Goal: Task Accomplishment & Management: Complete application form

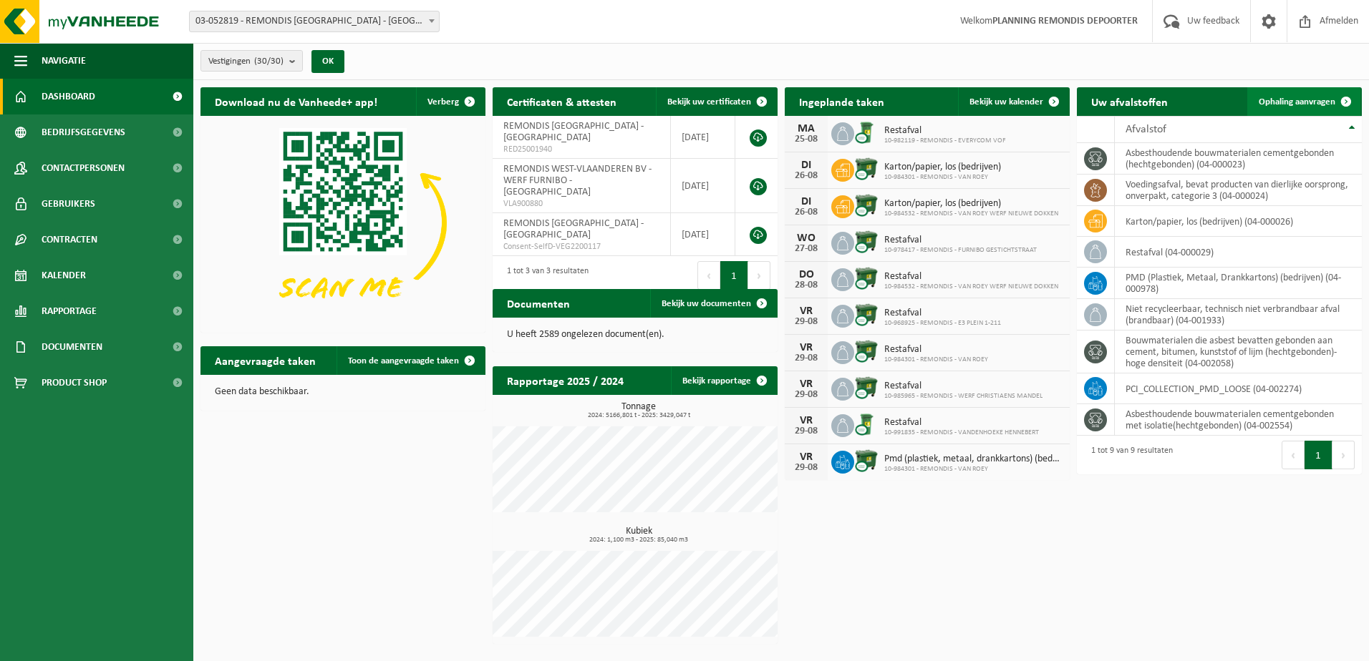
click at [1307, 104] on span "Ophaling aanvragen" at bounding box center [1297, 101] width 77 height 9
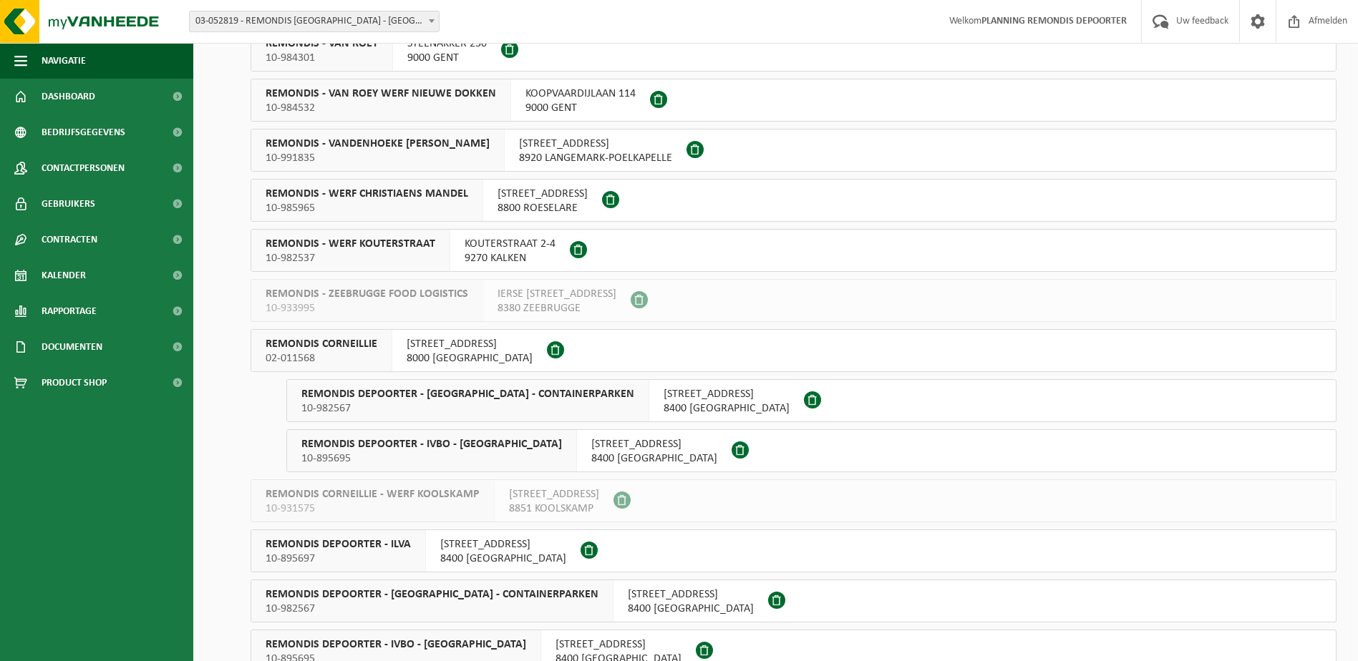
scroll to position [573, 0]
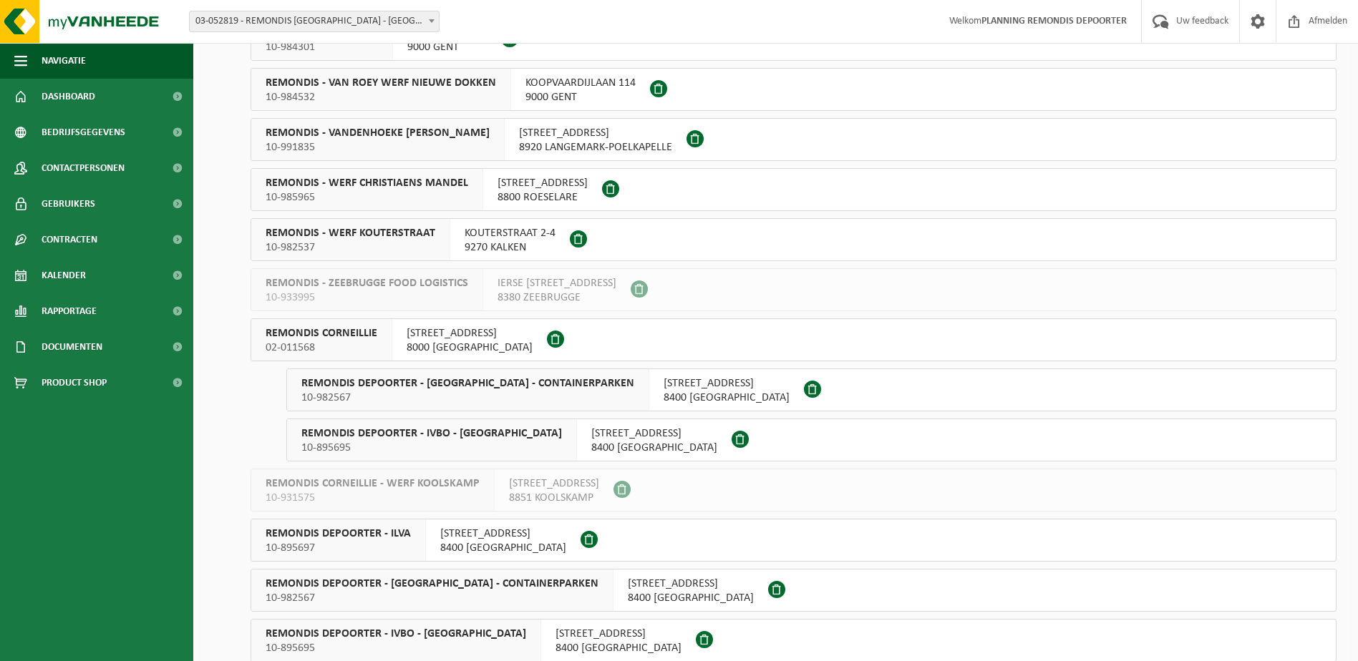
click at [381, 437] on span "REMONDIS DEPOORTER - IVBO - HUIS-AAN-HUIS" at bounding box center [431, 434] width 261 height 14
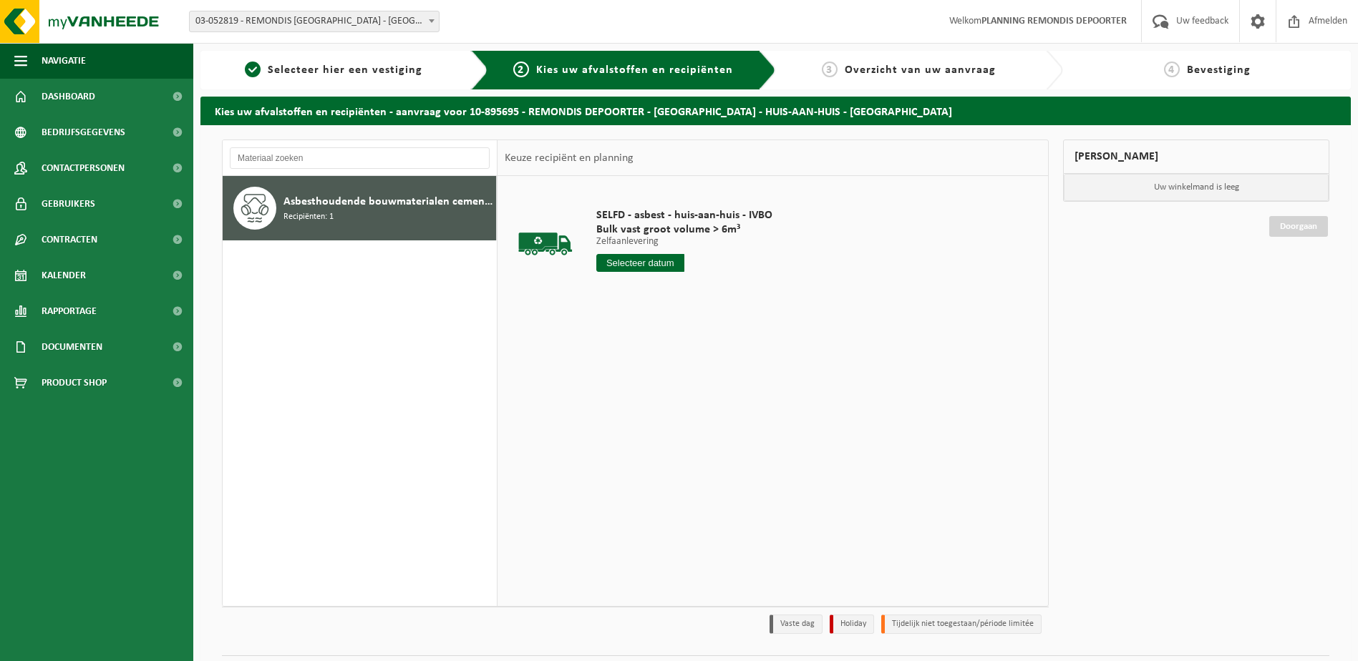
click at [619, 263] on input "text" at bounding box center [640, 263] width 88 height 18
click at [704, 415] on div "22" at bounding box center [709, 413] width 25 height 23
type input "Van 2025-08-22"
type input "2"
click at [676, 287] on input "2" at bounding box center [640, 289] width 88 height 19
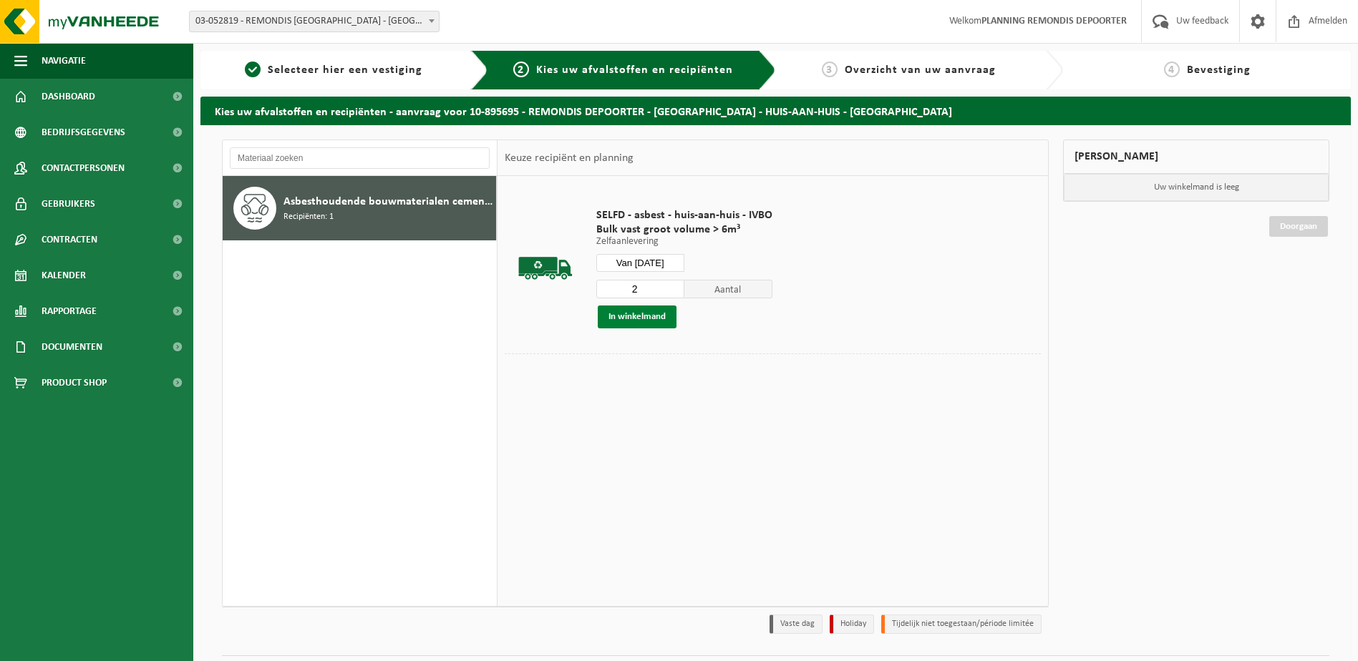
click at [629, 316] on button "In winkelmand" at bounding box center [637, 317] width 79 height 23
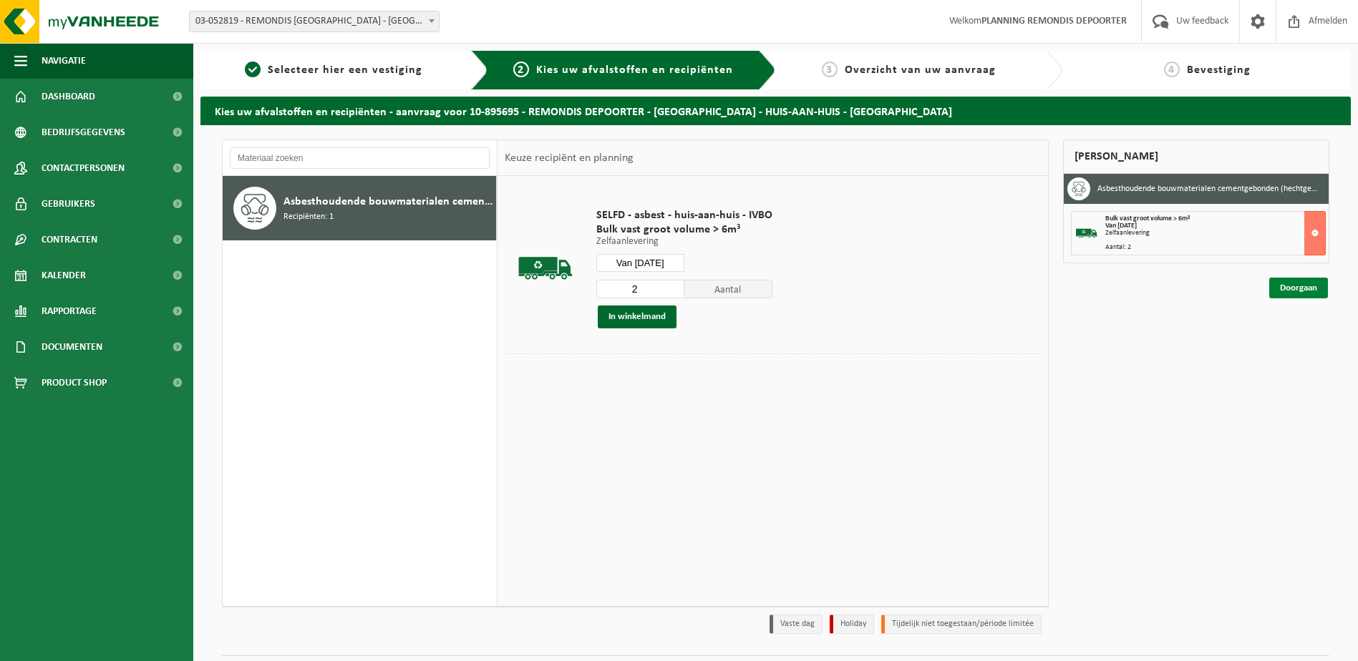
click at [1311, 293] on link "Doorgaan" at bounding box center [1298, 288] width 59 height 21
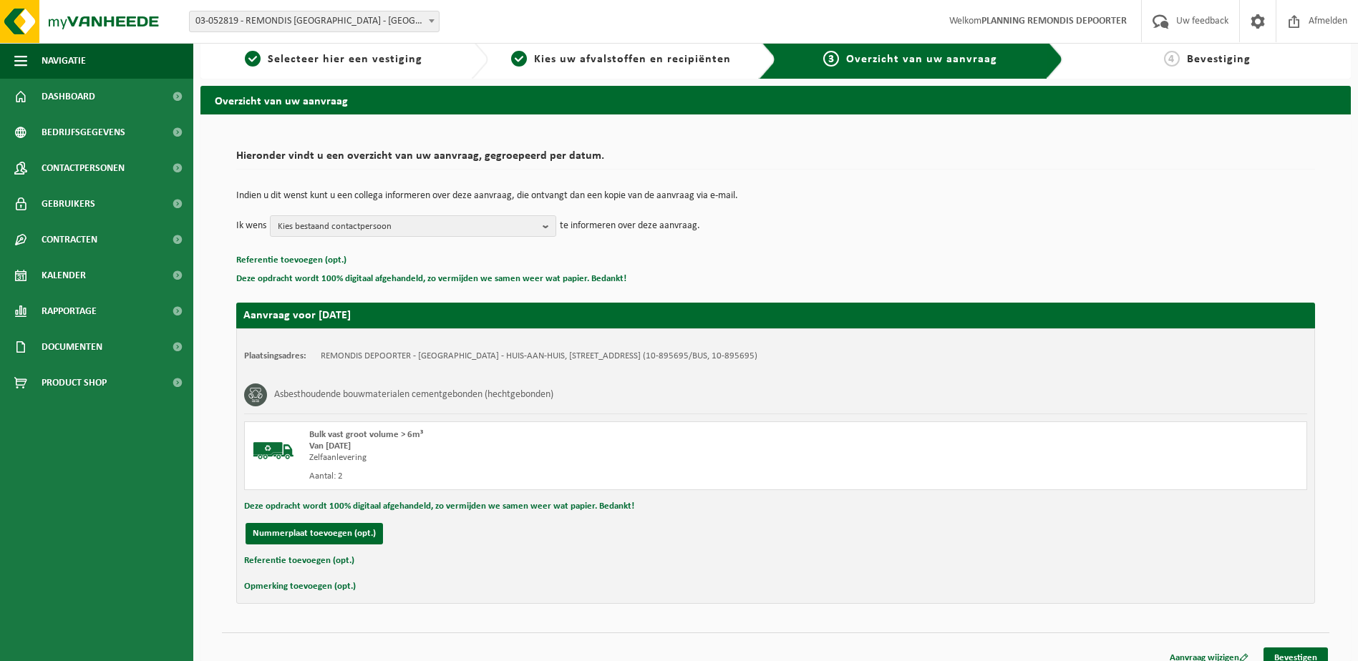
scroll to position [26, 0]
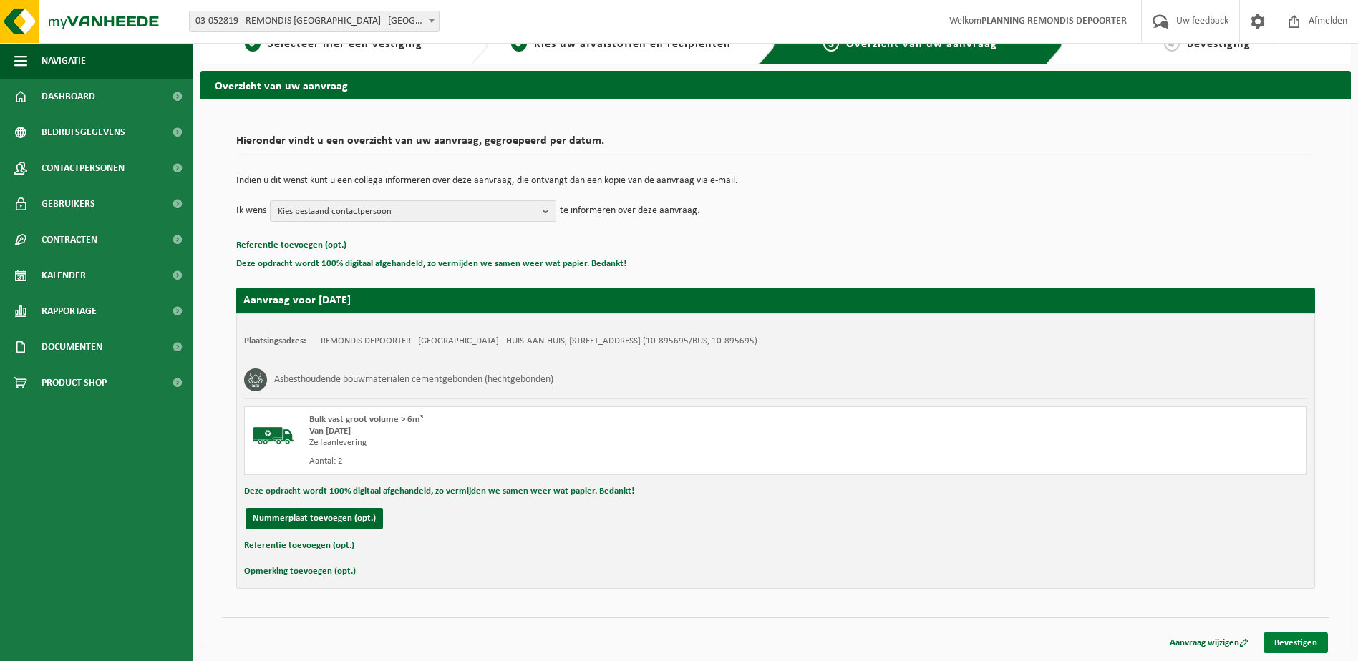
click at [1306, 639] on link "Bevestigen" at bounding box center [1296, 643] width 64 height 21
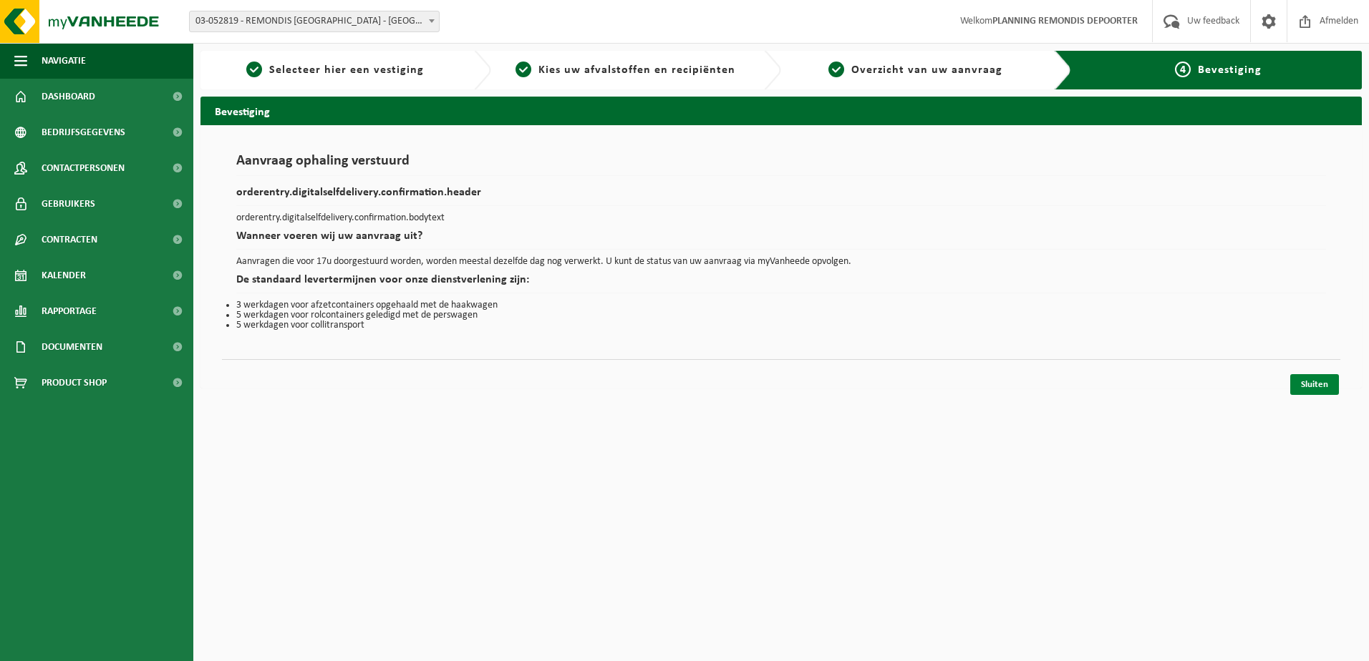
click at [1299, 389] on link "Sluiten" at bounding box center [1314, 384] width 49 height 21
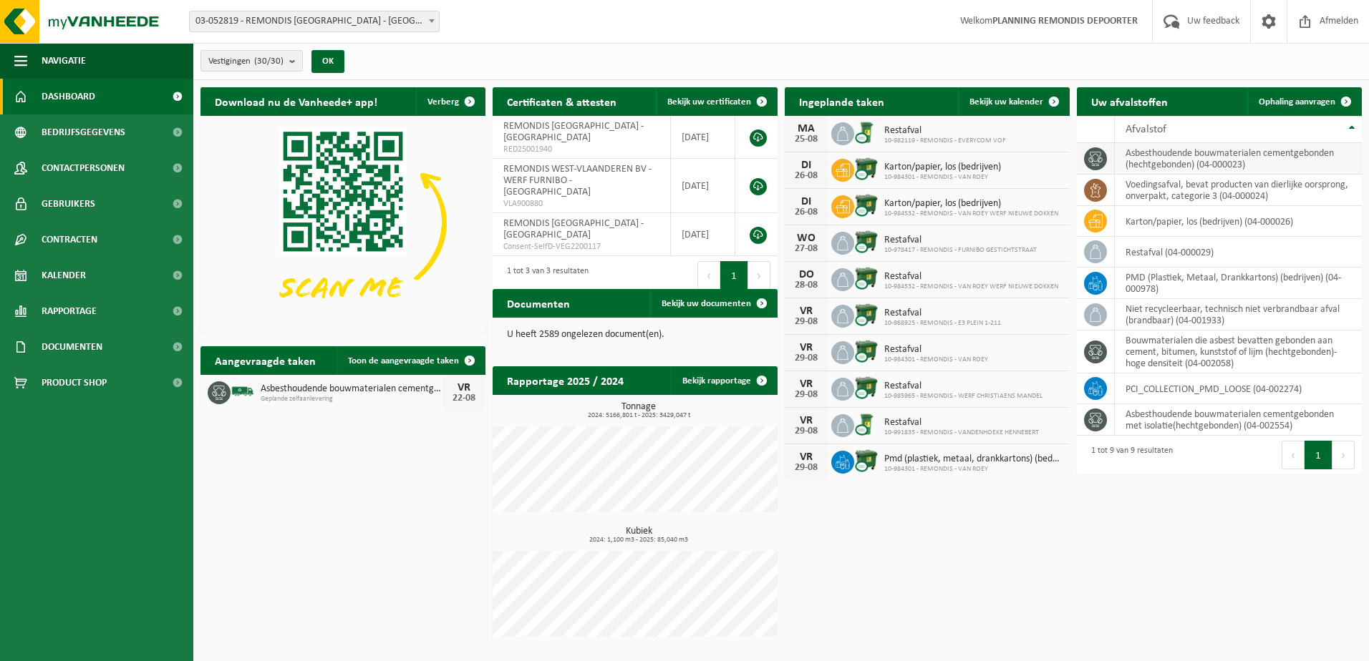
drag, startPoint x: 1324, startPoint y: 105, endPoint x: 1181, endPoint y: 146, distance: 148.9
click at [1324, 105] on span "Ophaling aanvragen" at bounding box center [1297, 101] width 77 height 9
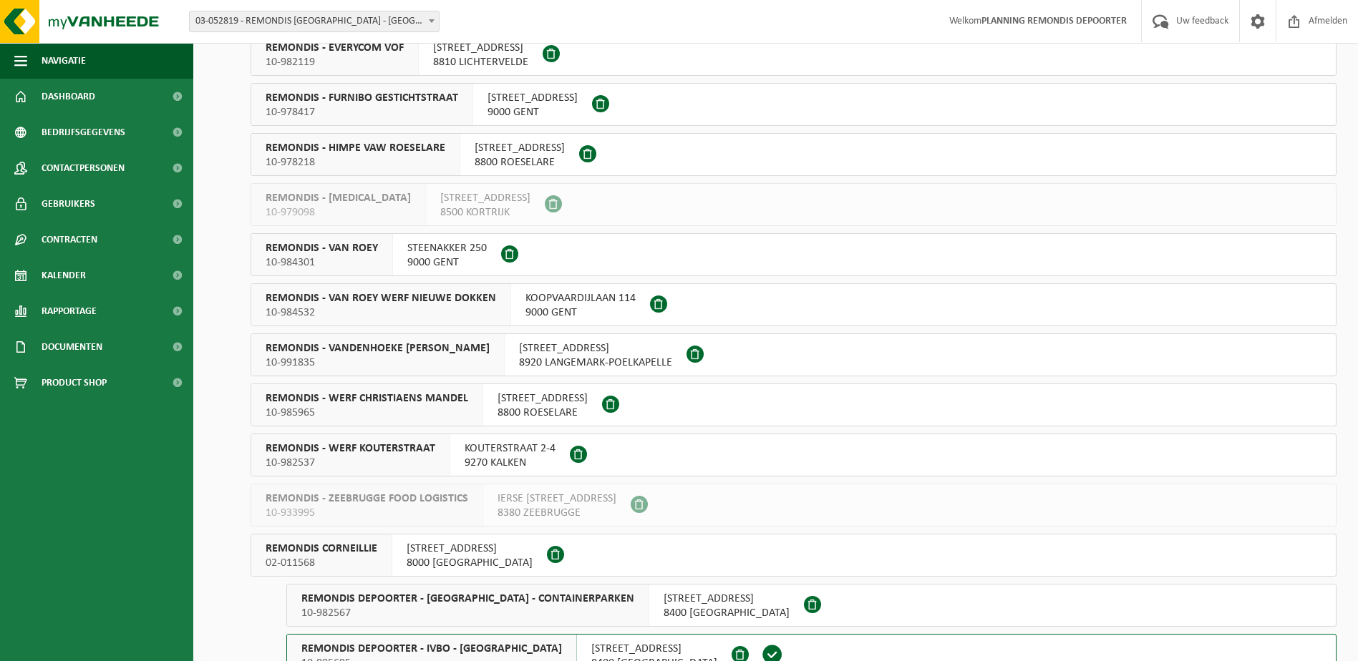
scroll to position [358, 0]
click at [425, 566] on span "8000 [GEOGRAPHIC_DATA]" at bounding box center [470, 563] width 126 height 14
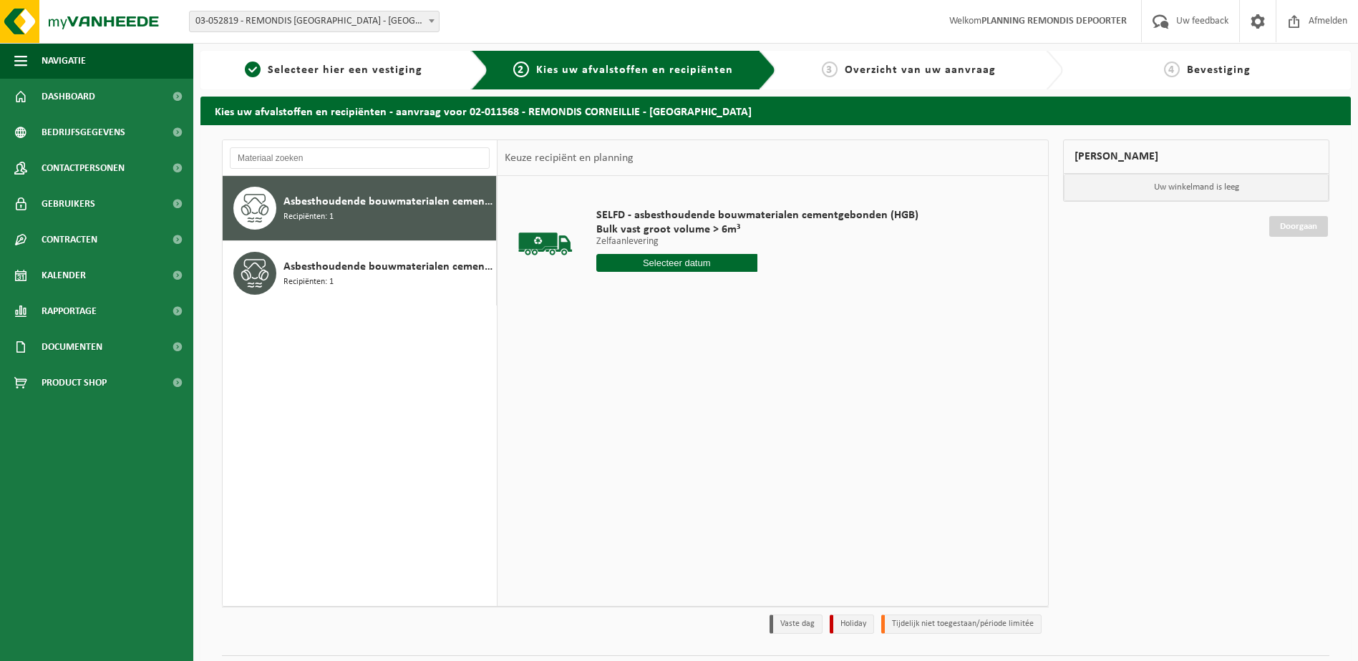
click at [716, 255] on input "text" at bounding box center [676, 263] width 161 height 18
click at [716, 417] on div "22" at bounding box center [709, 413] width 25 height 23
type input "Van 2025-08-22"
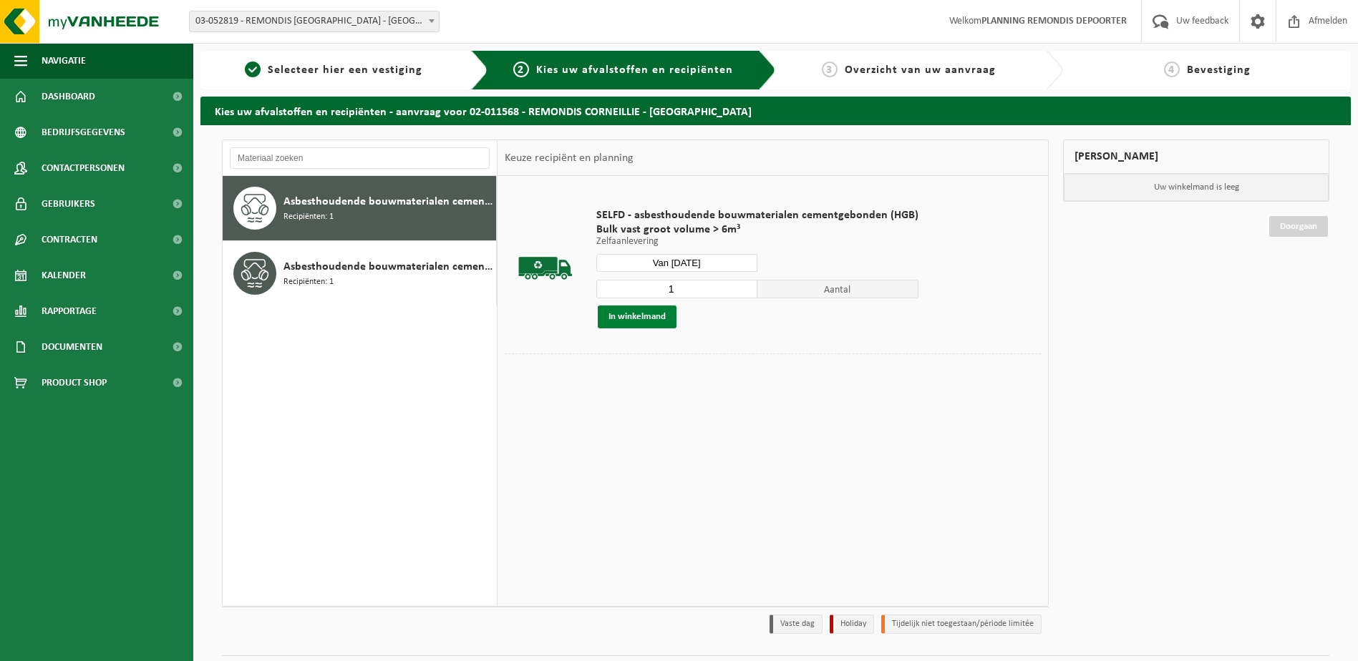
click at [650, 306] on button "In winkelmand" at bounding box center [637, 317] width 79 height 23
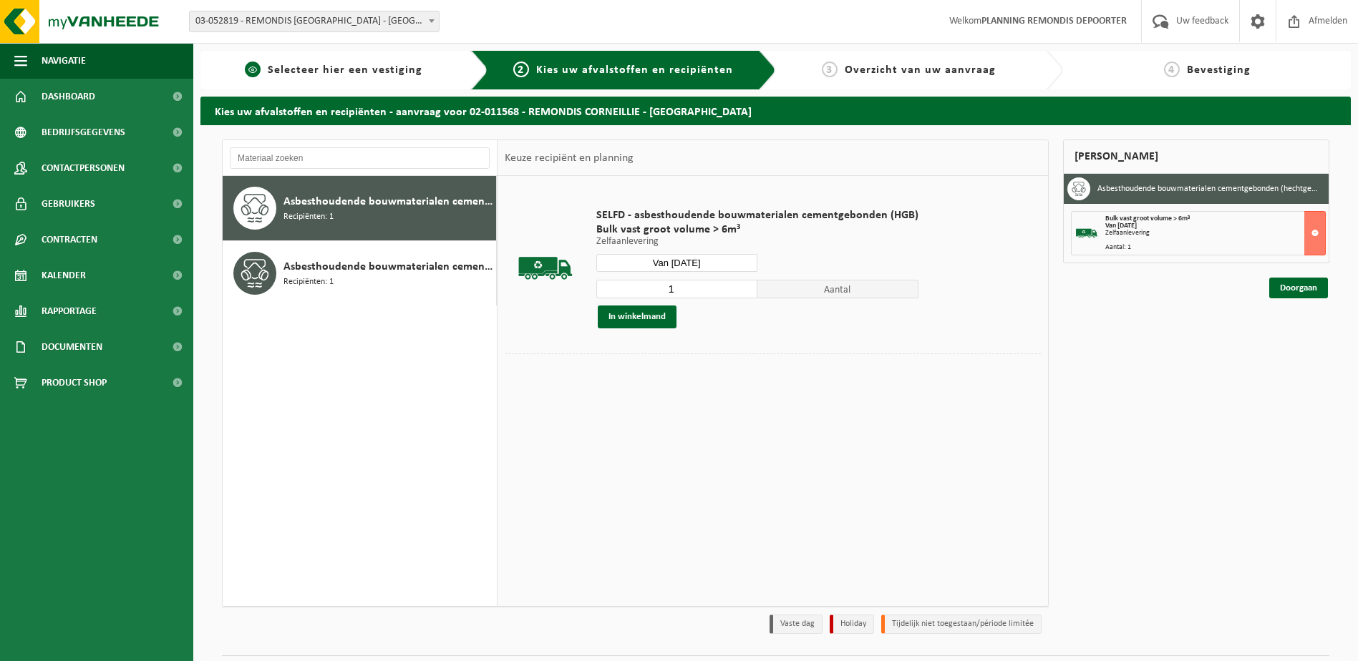
click at [378, 74] on span "Selecteer hier een vestiging" at bounding box center [345, 69] width 155 height 11
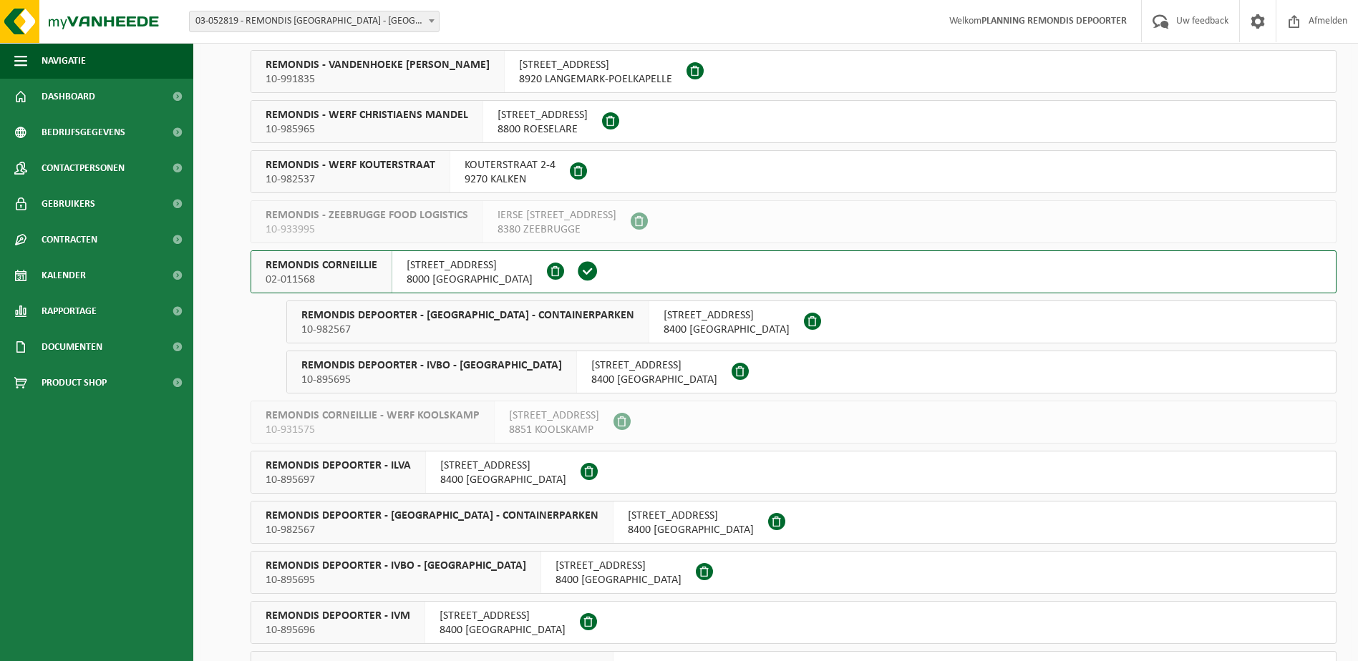
scroll to position [644, 0]
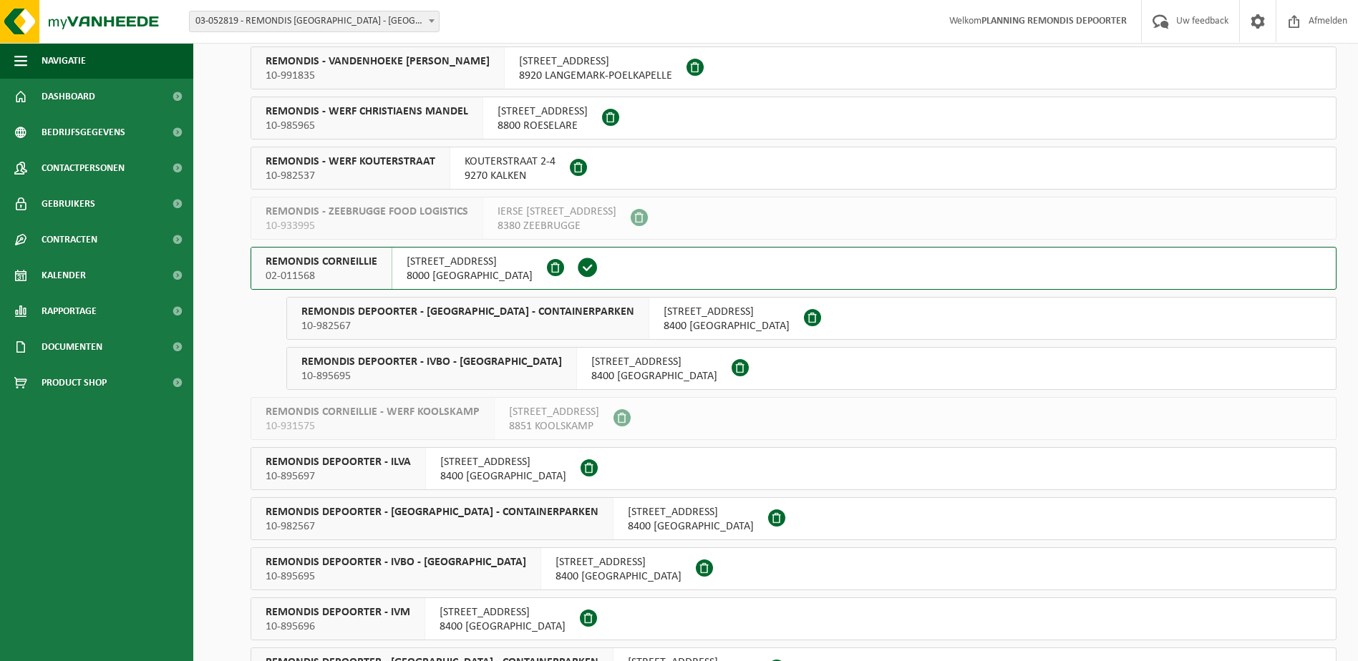
click at [488, 316] on span "REMONDIS DEPOORTER - IVBO - CONTAINERPARKEN" at bounding box center [467, 312] width 333 height 14
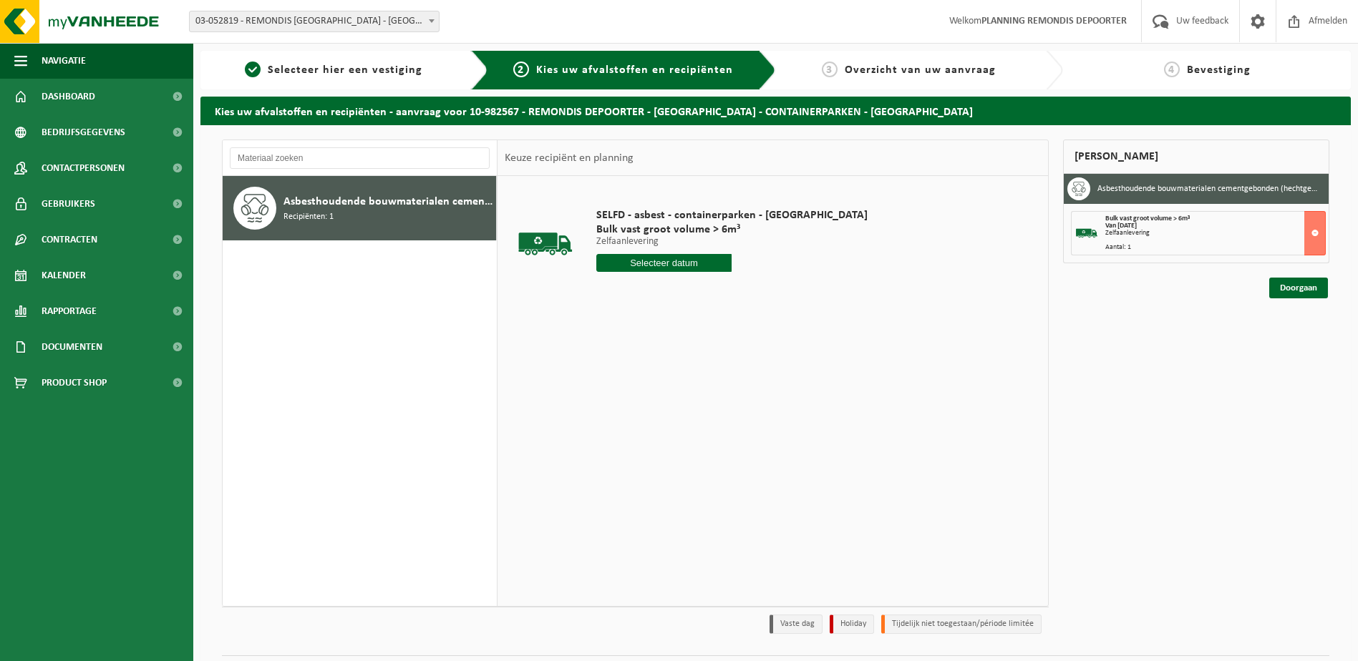
click at [644, 262] on input "text" at bounding box center [664, 263] width 136 height 18
click at [716, 412] on div "22" at bounding box center [709, 413] width 25 height 23
type input "Van [DATE]"
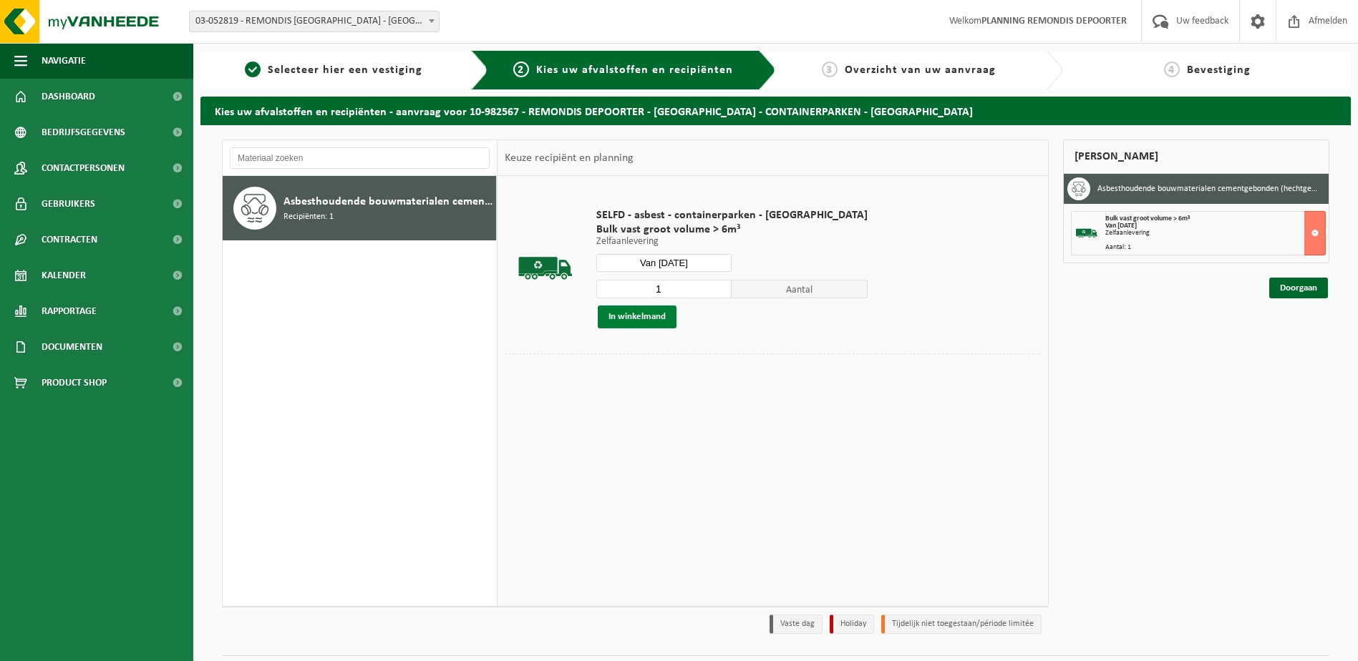
click at [646, 324] on button "In winkelmand" at bounding box center [637, 317] width 79 height 23
click at [1319, 344] on link "Doorgaan" at bounding box center [1298, 339] width 59 height 21
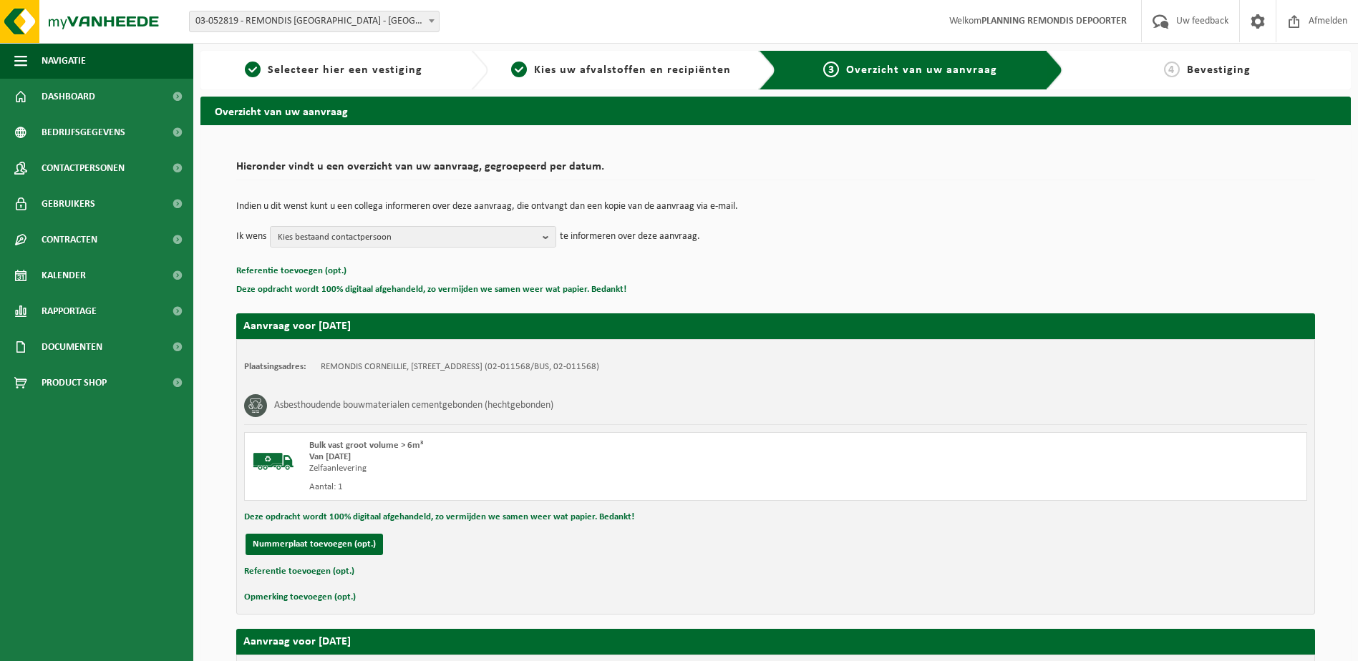
click at [1274, 229] on td "Ik wens Kies bestaand contactpersoon Alles selecteren Alles deselecteren [PERSO…" at bounding box center [775, 236] width 1079 height 21
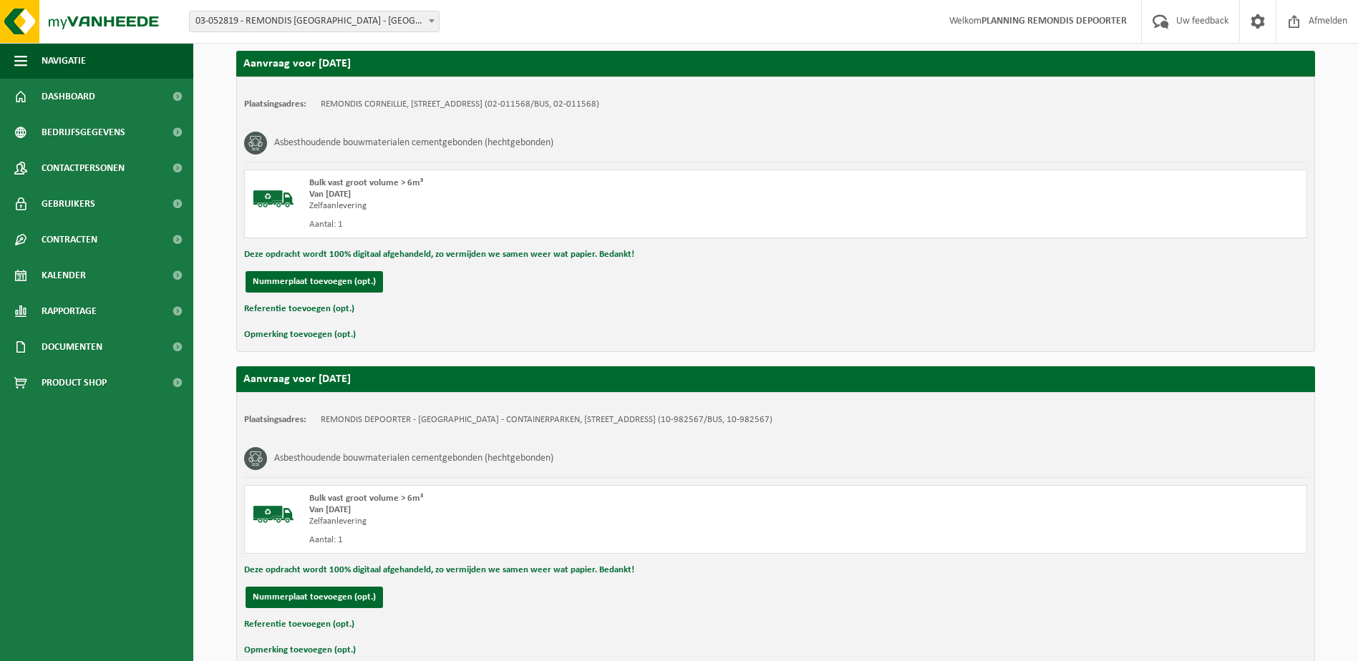
scroll to position [341, 0]
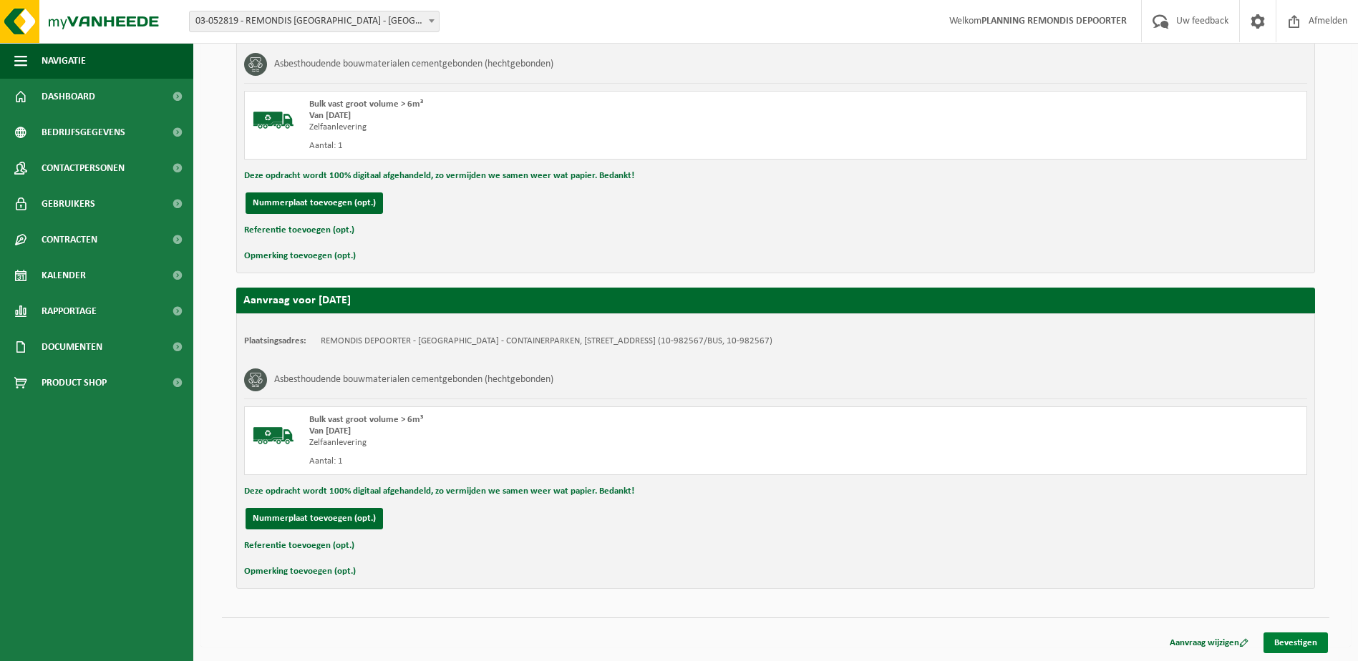
click at [1305, 636] on link "Bevestigen" at bounding box center [1296, 643] width 64 height 21
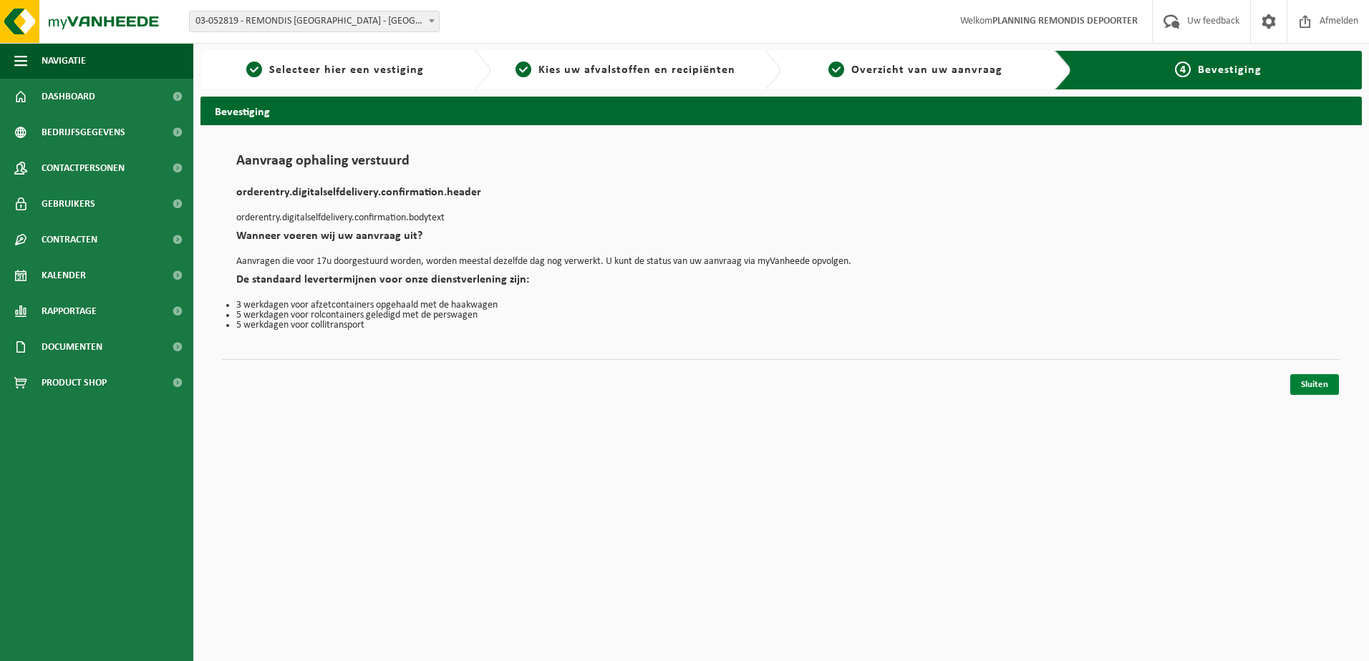
click at [1296, 387] on link "Sluiten" at bounding box center [1314, 384] width 49 height 21
